Goal: Transaction & Acquisition: Download file/media

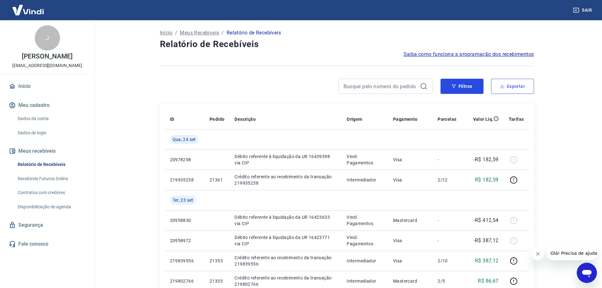
drag, startPoint x: 467, startPoint y: 87, endPoint x: 510, endPoint y: 88, distance: 43.3
click at [467, 87] on button "Filtros" at bounding box center [461, 86] width 43 height 15
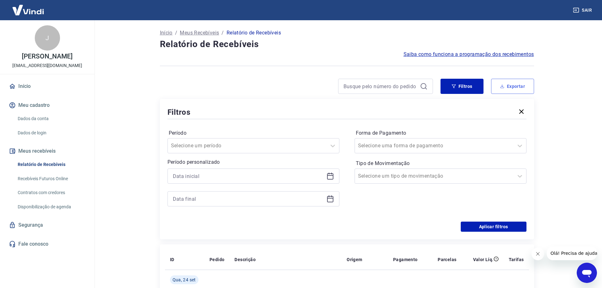
click at [511, 87] on button "Exportar" at bounding box center [512, 86] width 43 height 15
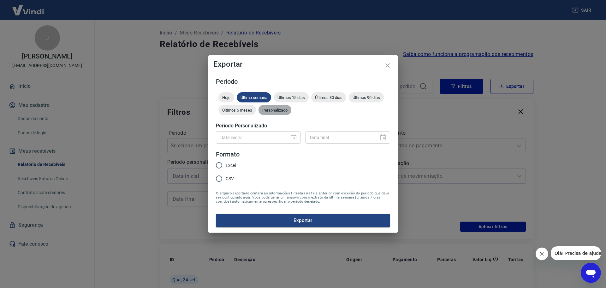
click at [273, 114] on div "Personalizado" at bounding box center [275, 110] width 33 height 10
click at [296, 137] on icon "Choose date" at bounding box center [294, 138] width 8 height 8
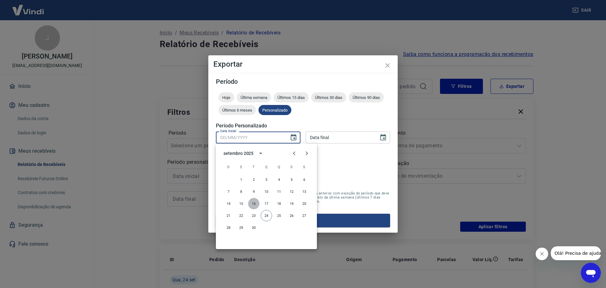
click at [254, 204] on button "16" at bounding box center [253, 203] width 11 height 11
type input "[DATE]"
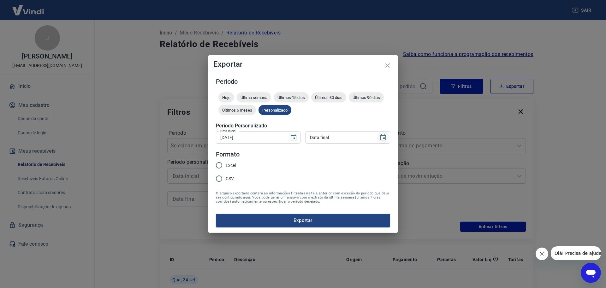
click at [383, 135] on icon "Choose date" at bounding box center [384, 137] width 6 height 6
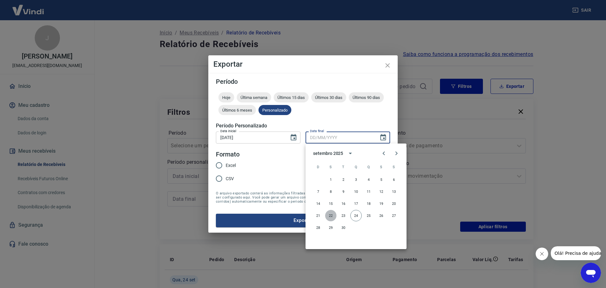
click at [330, 215] on button "22" at bounding box center [330, 215] width 11 height 11
type input "[DATE]"
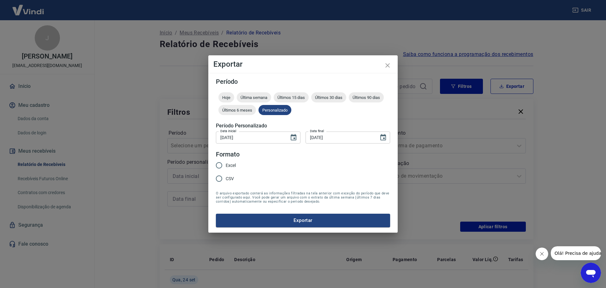
click at [222, 167] on input "Excel" at bounding box center [219, 165] width 13 height 13
radio input "true"
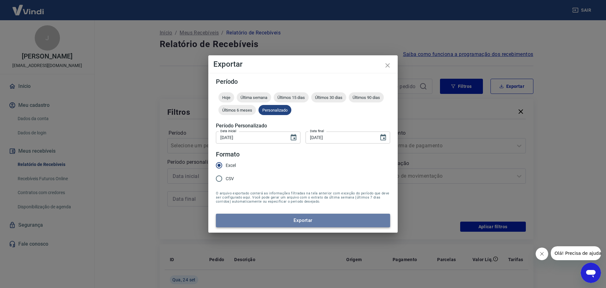
click at [305, 219] on button "Exportar" at bounding box center [303, 219] width 174 height 13
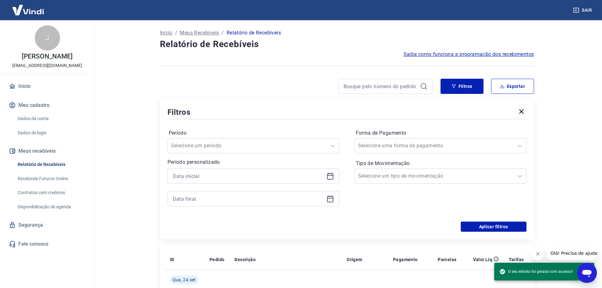
drag, startPoint x: 560, startPoint y: 83, endPoint x: 384, endPoint y: 26, distance: 184.7
click at [560, 83] on main "Início / Meus Recebíveis / Relatório de Recebíveis Relatório de Recebíveis Saib…" at bounding box center [347, 153] width 510 height 267
